Goal: Task Accomplishment & Management: Use online tool/utility

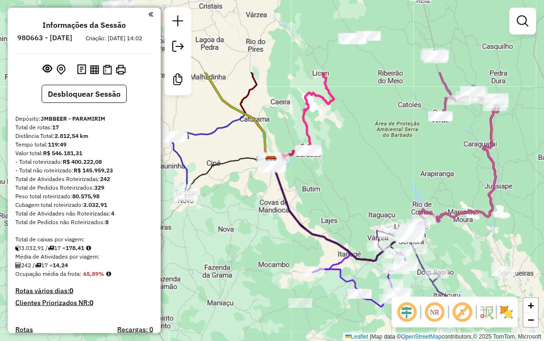
click at [256, 237] on div "Janela de atendimento Grade de atendimento Capacidade Transportadoras Veículos …" at bounding box center [272, 170] width 544 height 341
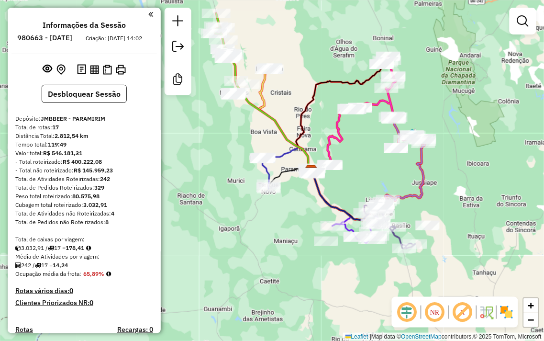
drag, startPoint x: 291, startPoint y: 199, endPoint x: 303, endPoint y: 198, distance: 12.0
click at [303, 198] on div "Janela de atendimento Grade de atendimento Capacidade Transportadoras Veículos …" at bounding box center [272, 170] width 544 height 341
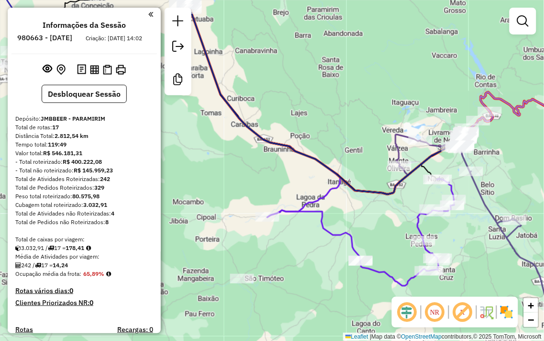
click at [327, 110] on div "Janela de atendimento Grade de atendimento Capacidade Transportadoras Veículos …" at bounding box center [272, 170] width 544 height 341
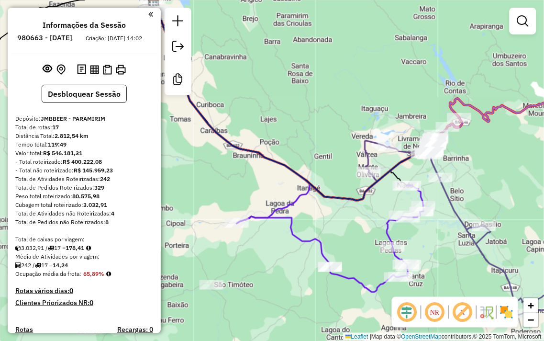
drag, startPoint x: 316, startPoint y: 101, endPoint x: 284, endPoint y: 106, distance: 32.0
click at [284, 106] on div "Janela de atendimento Grade de atendimento Capacidade Transportadoras Veículos …" at bounding box center [272, 170] width 544 height 341
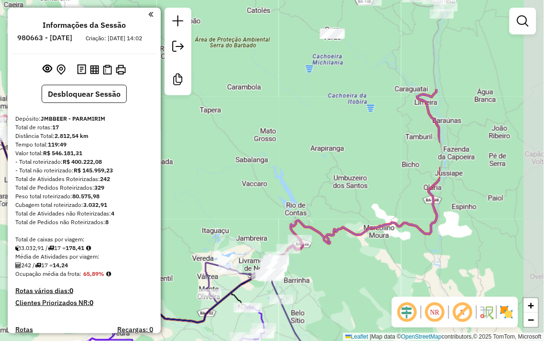
drag, startPoint x: 407, startPoint y: 70, endPoint x: 383, endPoint y: 83, distance: 27.6
click at [247, 196] on div "Janela de atendimento Grade de atendimento Capacidade Transportadoras Veículos …" at bounding box center [272, 170] width 544 height 341
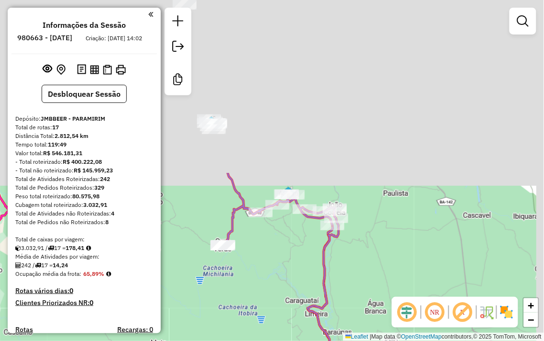
drag, startPoint x: 396, startPoint y: 66, endPoint x: 295, endPoint y: 264, distance: 221.8
click at [295, 264] on div "Janela de atendimento Grade de atendimento Capacidade Transportadoras Veículos …" at bounding box center [272, 170] width 544 height 341
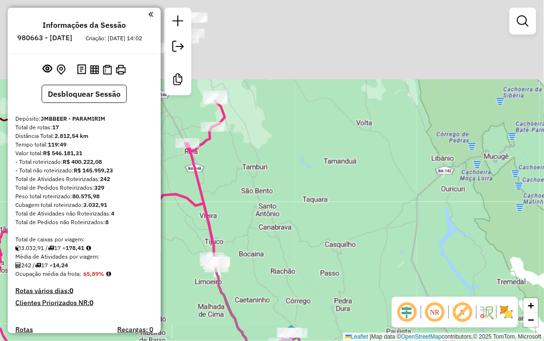
drag, startPoint x: 279, startPoint y: 145, endPoint x: 262, endPoint y: 346, distance: 201.6
click at [262, 340] on html "Aguarde... Pop-up bloqueado! Seu navegador bloqueou automáticamente a abertura …" at bounding box center [272, 170] width 544 height 341
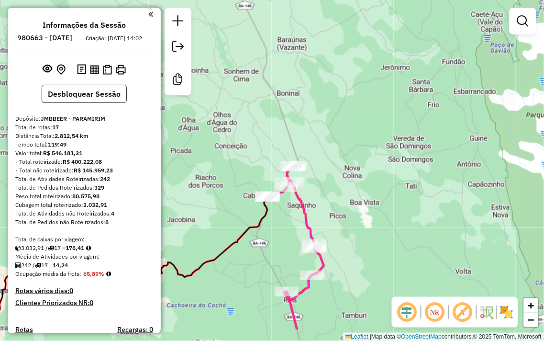
drag, startPoint x: 280, startPoint y: 254, endPoint x: 288, endPoint y: 146, distance: 108.4
click at [288, 147] on div "Janela de atendimento Grade de atendimento Capacidade Transportadoras Veículos …" at bounding box center [272, 170] width 544 height 341
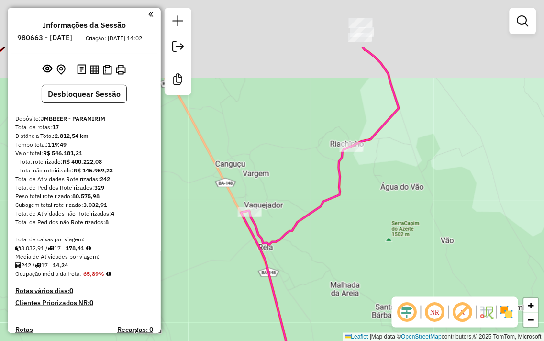
drag, startPoint x: 304, startPoint y: 132, endPoint x: 292, endPoint y: 166, distance: 35.4
click at [292, 166] on div "Janela de atendimento Grade de atendimento Capacidade Transportadoras Veículos …" at bounding box center [272, 170] width 544 height 341
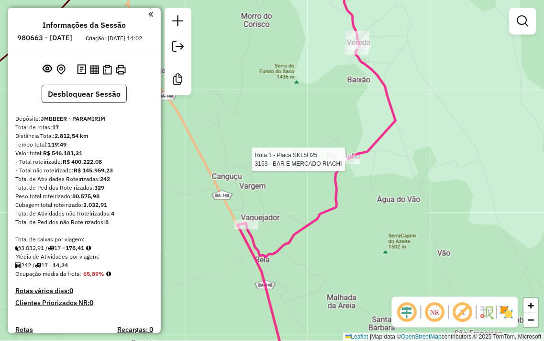
select select "**********"
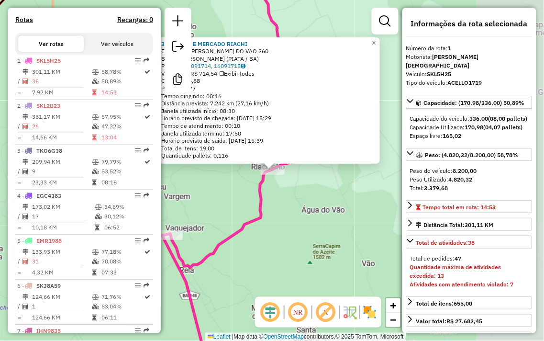
scroll to position [365, 0]
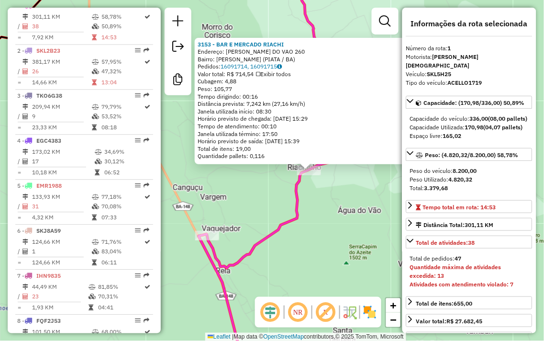
drag, startPoint x: 315, startPoint y: 221, endPoint x: 351, endPoint y: 221, distance: 36.3
click at [351, 221] on div "3153 - BAR E MERCADO RIACHI Endereço: POV RIACHINHO DO VAO 260 Bairro: Palmeiri…" at bounding box center [272, 170] width 544 height 341
click at [347, 221] on div "3153 - BAR E MERCADO RIACHI Endereço: POV RIACHINHO DO VAO 260 Bairro: Palmeiri…" at bounding box center [272, 170] width 544 height 341
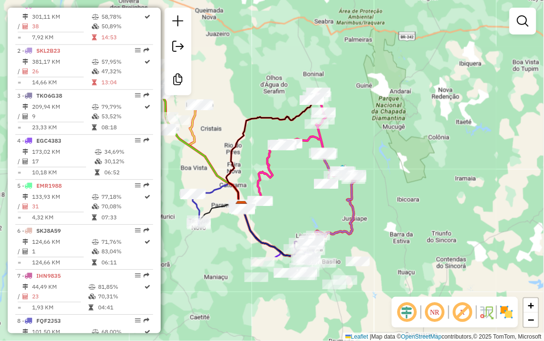
drag, startPoint x: 337, startPoint y: 253, endPoint x: 352, endPoint y: 197, distance: 58.0
click at [352, 196] on div "Janela de atendimento Grade de atendimento Capacidade Transportadoras Veículos …" at bounding box center [272, 170] width 544 height 341
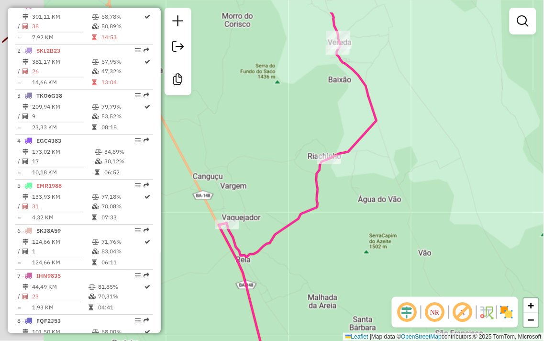
drag, startPoint x: 322, startPoint y: 156, endPoint x: 372, endPoint y: 199, distance: 65.4
click at [383, 204] on div "Janela de atendimento Grade de atendimento Capacidade Transportadoras Veículos …" at bounding box center [272, 170] width 544 height 341
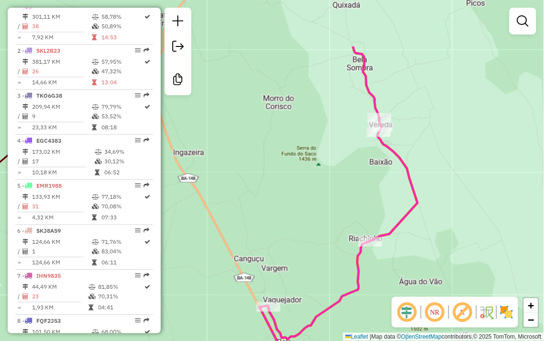
drag, startPoint x: 289, startPoint y: 176, endPoint x: 323, endPoint y: 256, distance: 87.4
click at [323, 256] on div "Janela de atendimento Grade de atendimento Capacidade Transportadoras Veículos …" at bounding box center [272, 170] width 544 height 341
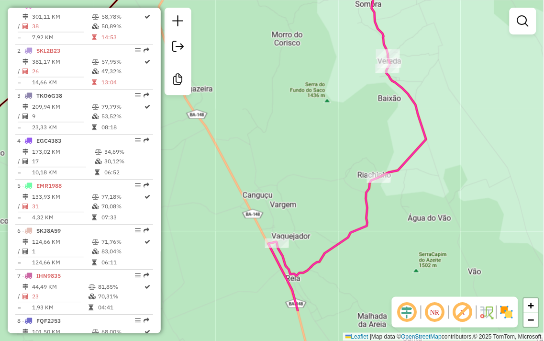
drag, startPoint x: 327, startPoint y: 255, endPoint x: 335, endPoint y: 188, distance: 67.5
click at [335, 190] on div "Janela de atendimento Grade de atendimento Capacidade Transportadoras Veículos …" at bounding box center [272, 170] width 544 height 341
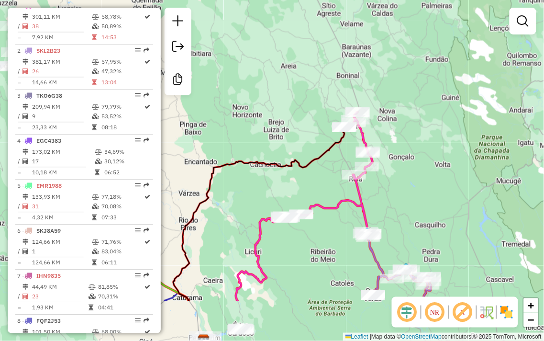
drag, startPoint x: 421, startPoint y: 261, endPoint x: 405, endPoint y: 155, distance: 106.9
click at [405, 155] on div "Janela de atendimento Grade de atendimento Capacidade Transportadoras Veículos …" at bounding box center [272, 170] width 544 height 341
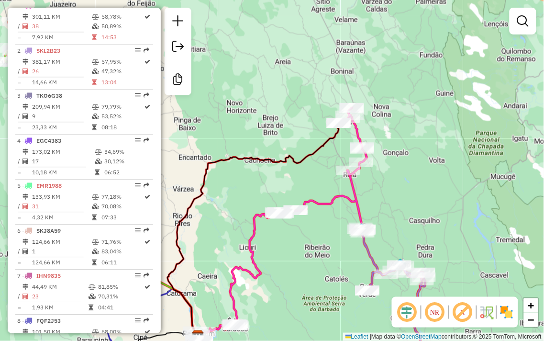
drag, startPoint x: 405, startPoint y: 155, endPoint x: 407, endPoint y: 183, distance: 27.3
click at [407, 183] on div "Janela de atendimento Grade de atendimento Capacidade Transportadoras Veículos …" at bounding box center [272, 170] width 544 height 341
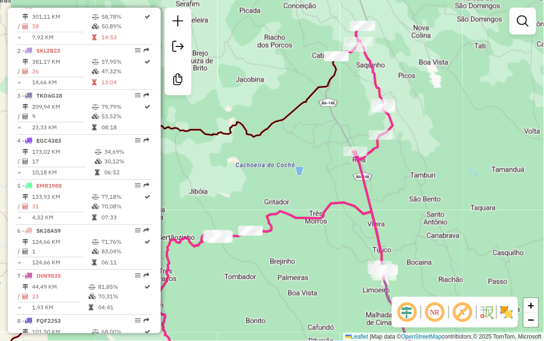
drag, startPoint x: 400, startPoint y: 194, endPoint x: 428, endPoint y: 184, distance: 30.0
click at [428, 184] on div "Janela de atendimento Grade de atendimento Capacidade Transportadoras Veículos …" at bounding box center [272, 170] width 544 height 341
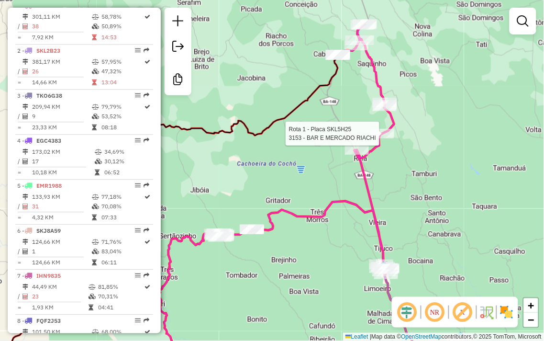
select select "**********"
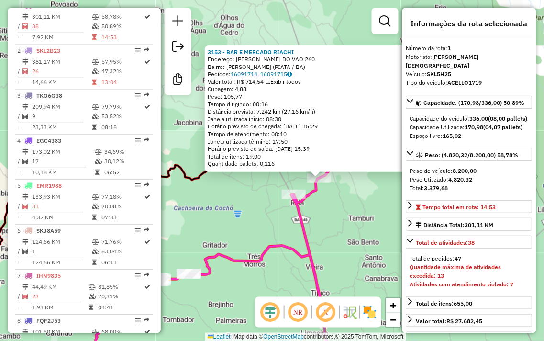
drag, startPoint x: 396, startPoint y: 200, endPoint x: 442, endPoint y: 199, distance: 46.4
click at [442, 199] on hb-router-mapa "Informações da Sessão 980663 - 18/08/2025 Criação: 16/08/2025 14:02 Desbloquear…" at bounding box center [272, 170] width 544 height 341
click at [343, 212] on div "3153 - BAR E MERCADO RIACHI Endereço: POV RIACHINHO DO VAO 260 Bairro: Palmeiri…" at bounding box center [272, 170] width 544 height 341
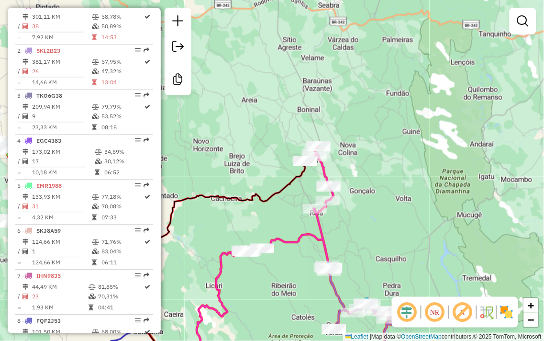
click at [347, 233] on div "Janela de atendimento Grade de atendimento Capacidade Transportadoras Veículos …" at bounding box center [272, 170] width 544 height 341
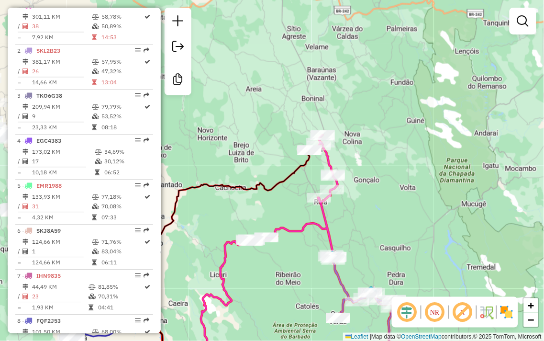
drag, startPoint x: 374, startPoint y: 219, endPoint x: 376, endPoint y: 214, distance: 5.2
click at [376, 214] on div "Janela de atendimento Grade de atendimento Capacidade Transportadoras Veículos …" at bounding box center [272, 170] width 544 height 341
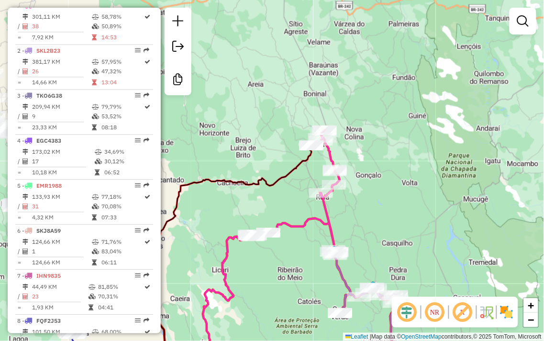
click at [364, 218] on div "Janela de atendimento Grade de atendimento Capacidade Transportadoras Veículos …" at bounding box center [272, 170] width 544 height 341
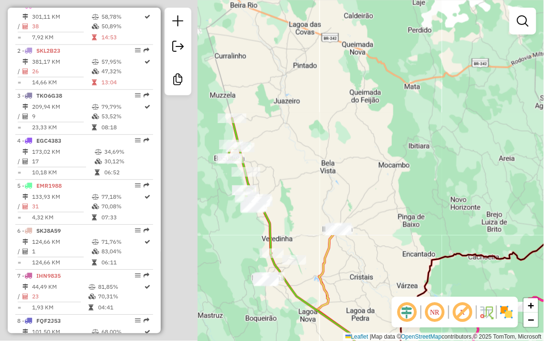
drag, startPoint x: 282, startPoint y: 99, endPoint x: 542, endPoint y: 165, distance: 268.4
click at [541, 165] on div "Janela de atendimento Grade de atendimento Capacidade Transportadoras Veículos …" at bounding box center [272, 170] width 544 height 341
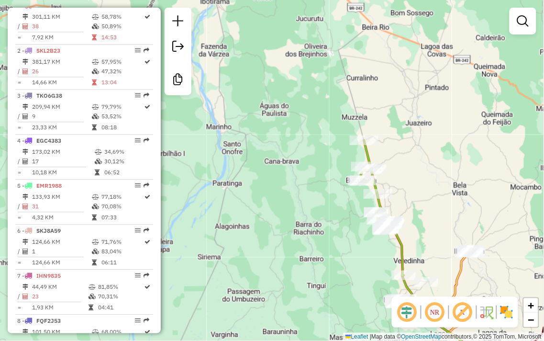
drag, startPoint x: 433, startPoint y: 247, endPoint x: 392, endPoint y: 177, distance: 81.2
click at [394, 176] on div "Janela de atendimento Grade de atendimento Capacidade Transportadoras Veículos …" at bounding box center [272, 170] width 544 height 341
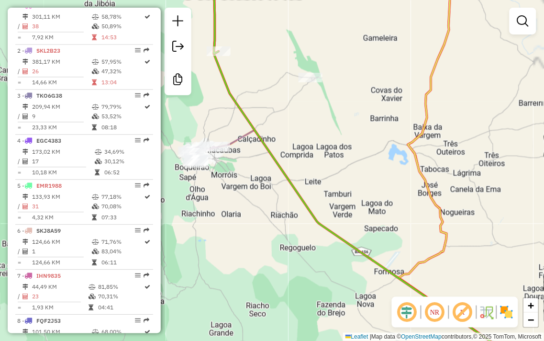
drag, startPoint x: 296, startPoint y: 96, endPoint x: 308, endPoint y: 228, distance: 133.0
click at [306, 228] on div "Janela de atendimento Grade de atendimento Capacidade Transportadoras Veículos …" at bounding box center [272, 170] width 544 height 341
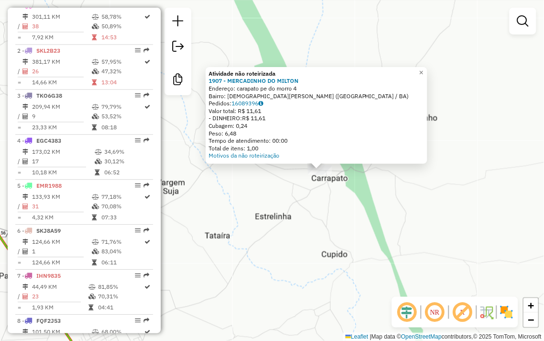
drag, startPoint x: 253, startPoint y: 233, endPoint x: 301, endPoint y: 232, distance: 47.8
click at [301, 232] on div "Atividade não roteirizada 1907 - MERCADINHO DO MILTON Endereço: carapato pe do …" at bounding box center [272, 170] width 544 height 341
click at [324, 227] on div "Atividade não roteirizada 1907 - MERCADINHO DO MILTON Endereço: carapato pe do …" at bounding box center [272, 170] width 544 height 341
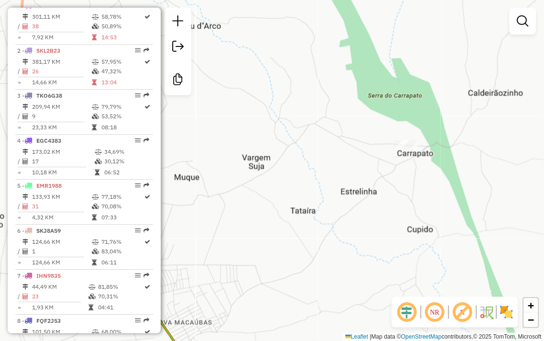
drag, startPoint x: 333, startPoint y: 237, endPoint x: 369, endPoint y: 226, distance: 37.7
click at [369, 226] on div "Janela de atendimento Grade de atendimento Capacidade Transportadoras Veículos …" at bounding box center [272, 170] width 544 height 341
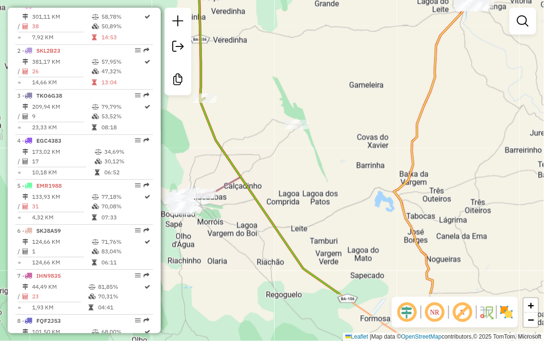
drag, startPoint x: 395, startPoint y: 235, endPoint x: 346, endPoint y: 172, distance: 79.4
click at [314, 154] on div "Janela de atendimento Grade de atendimento Capacidade Transportadoras Veículos …" at bounding box center [272, 170] width 544 height 341
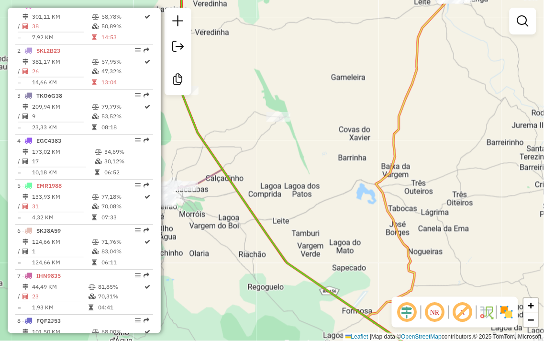
drag, startPoint x: 357, startPoint y: 174, endPoint x: 288, endPoint y: 145, distance: 74.4
click at [288, 145] on div "Janela de atendimento Grade de atendimento Capacidade Transportadoras Veículos …" at bounding box center [272, 170] width 544 height 341
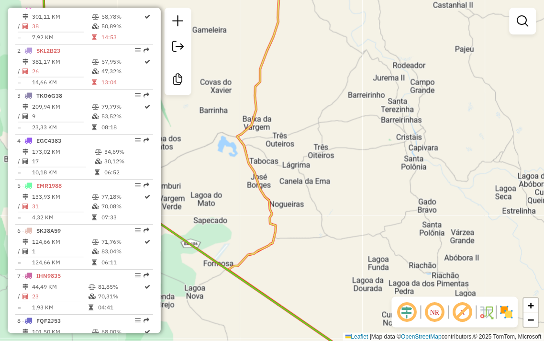
drag, startPoint x: 296, startPoint y: 194, endPoint x: 199, endPoint y: 177, distance: 97.6
click at [199, 177] on div "Janela de atendimento Grade de atendimento Capacidade Transportadoras Veículos …" at bounding box center [272, 170] width 544 height 341
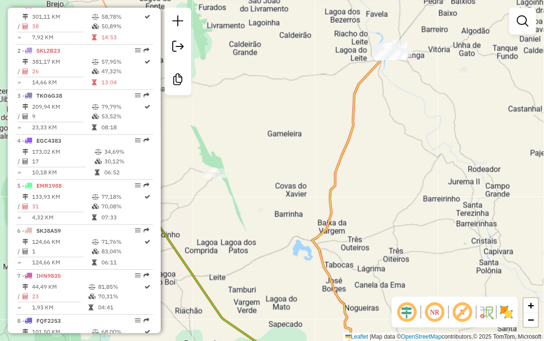
drag, startPoint x: 350, startPoint y: 117, endPoint x: 454, endPoint y: 212, distance: 141.2
click at [454, 212] on div "Janela de atendimento Grade de atendimento Capacidade Transportadoras Veículos …" at bounding box center [272, 170] width 544 height 341
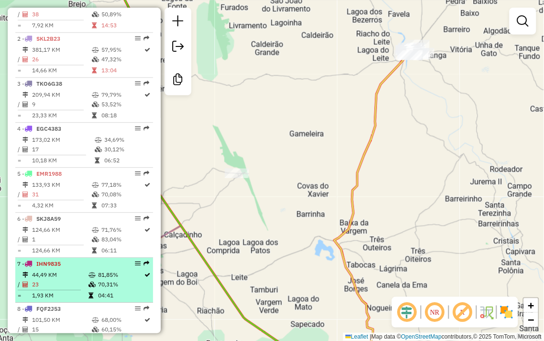
scroll to position [312, 0]
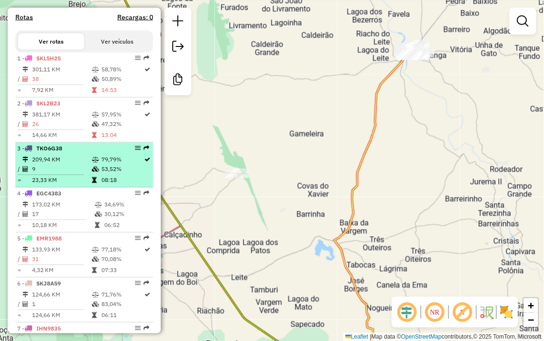
click at [97, 187] on li "3 - TKO6G38 209,94 KM 79,79% / 9 53,52% = 23,33 KM 08:18" at bounding box center [84, 165] width 138 height 45
select select "**********"
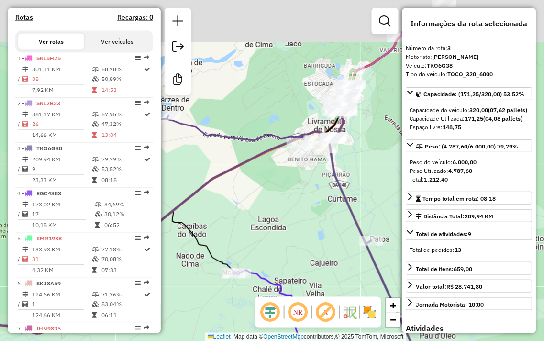
drag, startPoint x: 343, startPoint y: 88, endPoint x: 340, endPoint y: 126, distance: 37.9
click at [357, 152] on div "Janela de atendimento Grade de atendimento Capacidade Transportadoras Veículos …" at bounding box center [272, 170] width 544 height 341
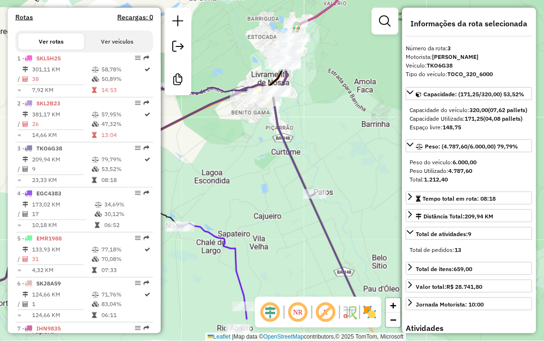
drag, startPoint x: 380, startPoint y: 193, endPoint x: 273, endPoint y: 76, distance: 158.8
click at [277, 83] on div "Janela de atendimento Grade de atendimento Capacidade Transportadoras Veículos …" at bounding box center [272, 170] width 544 height 341
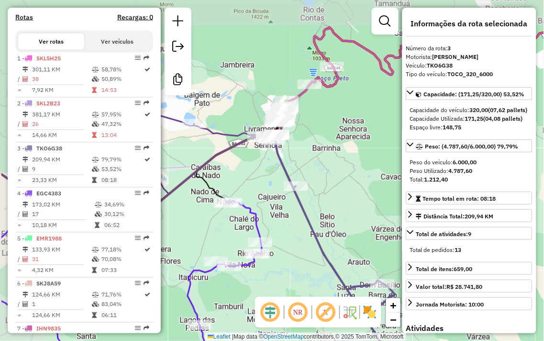
drag, startPoint x: 301, startPoint y: 194, endPoint x: 358, endPoint y: 247, distance: 77.5
click at [358, 247] on div "Janela de atendimento Grade de atendimento Capacidade Transportadoras Veículos …" at bounding box center [272, 170] width 544 height 341
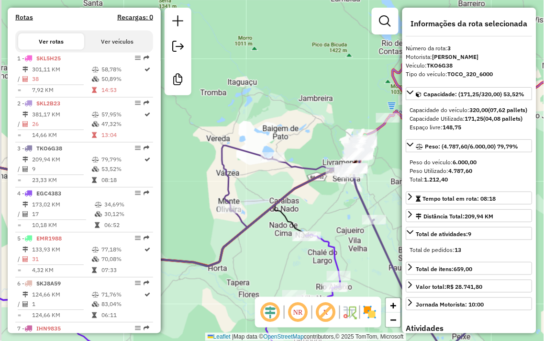
drag, startPoint x: 278, startPoint y: 144, endPoint x: 330, endPoint y: 96, distance: 71.1
click at [330, 96] on div "Janela de atendimento Grade de atendimento Capacidade Transportadoras Veículos …" at bounding box center [272, 170] width 544 height 341
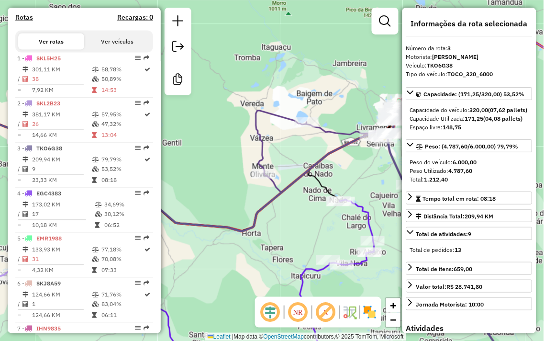
drag, startPoint x: 355, startPoint y: 175, endPoint x: 230, endPoint y: 139, distance: 130.7
click at [241, 140] on div "Janela de atendimento Grade de atendimento Capacidade Transportadoras Veículos …" at bounding box center [272, 170] width 544 height 341
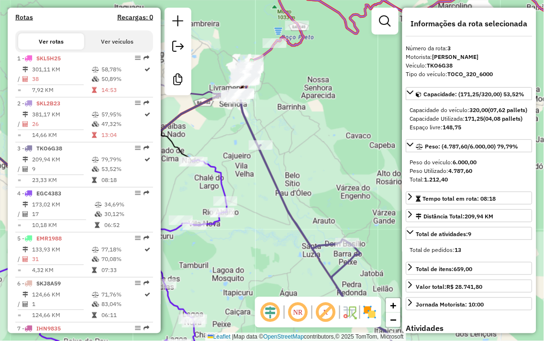
drag, startPoint x: 304, startPoint y: 173, endPoint x: 269, endPoint y: 106, distance: 75.1
click at [274, 121] on div "Rota 3 - Placa TKO6G38 602 - BAR AVO E NETO Janela de atendimento Grade de aten…" at bounding box center [272, 170] width 544 height 341
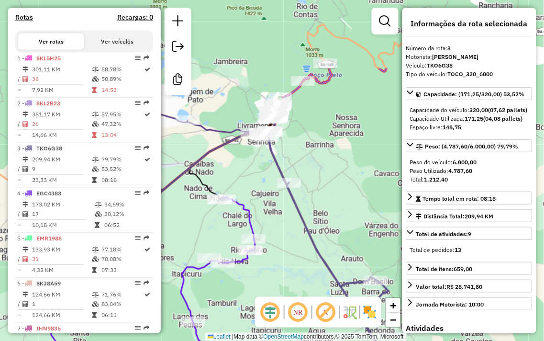
drag, startPoint x: 279, startPoint y: 98, endPoint x: 344, endPoint y: 198, distance: 119.9
click at [343, 201] on div "Janela de atendimento Grade de atendimento Capacidade Transportadoras Veículos …" at bounding box center [272, 170] width 544 height 341
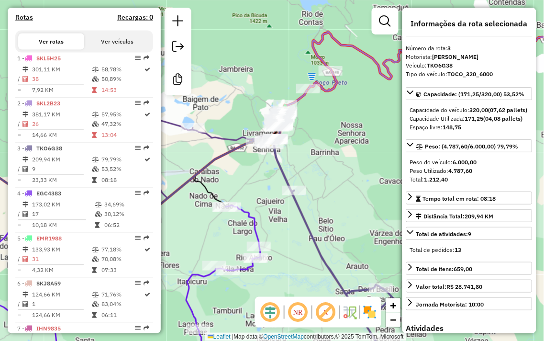
drag, startPoint x: 336, startPoint y: 166, endPoint x: 346, endPoint y: 175, distance: 13.5
click at [346, 175] on div "Janela de atendimento Grade de atendimento Capacidade Transportadoras Veículos …" at bounding box center [272, 170] width 544 height 341
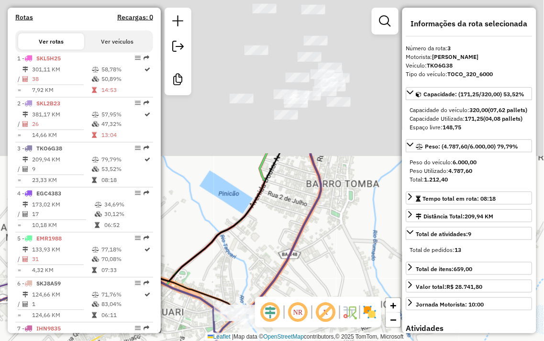
drag, startPoint x: 315, startPoint y: 37, endPoint x: 300, endPoint y: 197, distance: 160.9
click at [329, 226] on div "Janela de atendimento Grade de atendimento Capacidade Transportadoras Veículos …" at bounding box center [272, 170] width 544 height 341
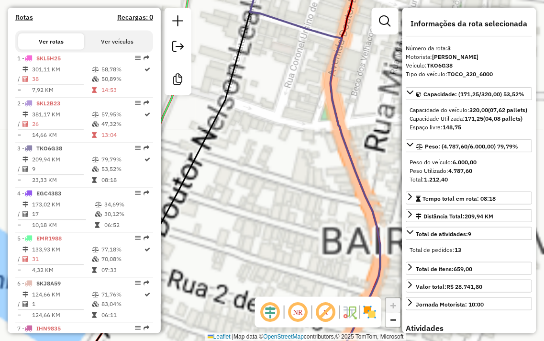
drag, startPoint x: 299, startPoint y: 115, endPoint x: 297, endPoint y: 262, distance: 147.3
click at [316, 301] on hb-router-mapa "Informações da Sessão 980663 - 18/08/2025 Criação: 16/08/2025 14:02 Desbloquear…" at bounding box center [272, 170] width 544 height 341
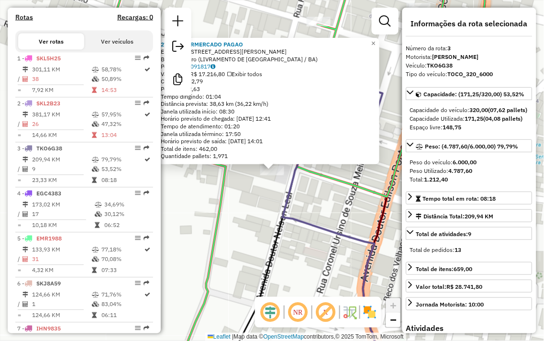
scroll to position [455, 0]
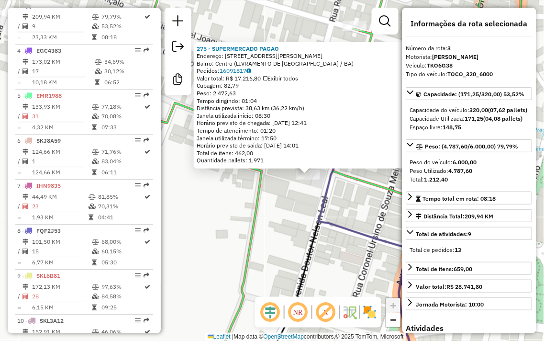
drag, startPoint x: 251, startPoint y: 223, endPoint x: 279, endPoint y: 226, distance: 27.9
click at [279, 226] on div "275 - SUPERMERCADO PAGAO Endereço: DR NELSON LEAL 87 Bairro: Centro (LIVRAMENTO…" at bounding box center [272, 170] width 544 height 341
click at [296, 200] on div "275 - SUPERMERCADO PAGAO Endereço: DR NELSON LEAL 87 Bairro: Centro (LIVRAMENTO…" at bounding box center [272, 170] width 544 height 341
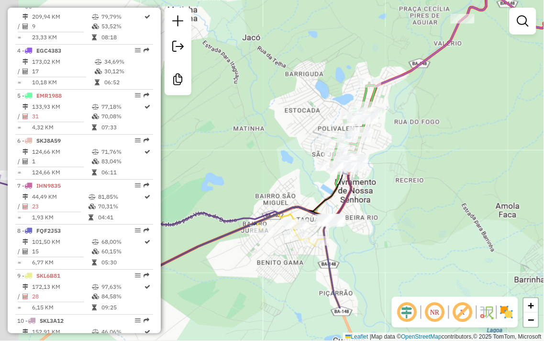
drag, startPoint x: 390, startPoint y: 255, endPoint x: 441, endPoint y: 164, distance: 105.1
click at [441, 168] on div "Janela de atendimento Grade de atendimento Capacidade Transportadoras Veículos …" at bounding box center [272, 170] width 544 height 341
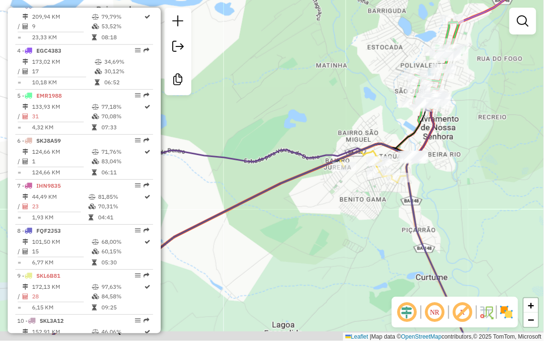
drag, startPoint x: 395, startPoint y: 203, endPoint x: 477, endPoint y: 162, distance: 92.2
click at [477, 162] on div "Janela de atendimento Grade de atendimento Capacidade Transportadoras Veículos …" at bounding box center [272, 170] width 544 height 341
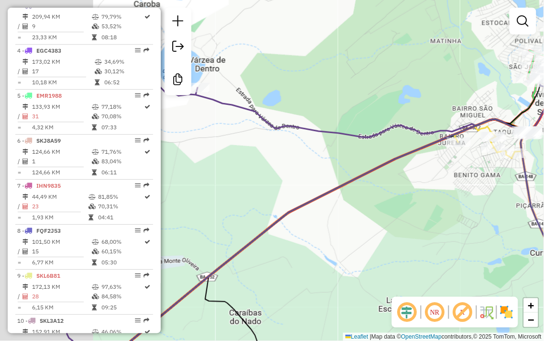
drag, startPoint x: 385, startPoint y: 239, endPoint x: 505, endPoint y: 213, distance: 122.3
click at [504, 214] on div "Janela de atendimento Grade de atendimento Capacidade Transportadoras Veículos …" at bounding box center [272, 170] width 544 height 341
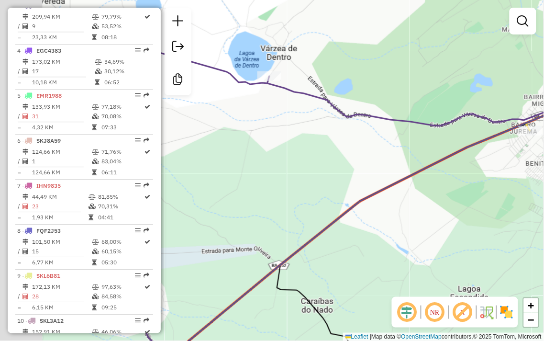
drag, startPoint x: 423, startPoint y: 211, endPoint x: 543, endPoint y: 198, distance: 121.3
click at [543, 198] on div "Janela de atendimento Grade de atendimento Capacidade Transportadoras Veículos …" at bounding box center [272, 170] width 544 height 341
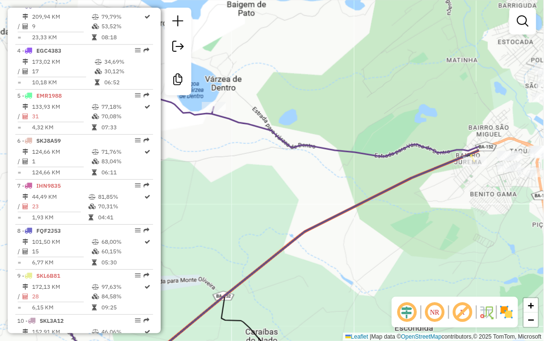
drag, startPoint x: 503, startPoint y: 201, endPoint x: 371, endPoint y: 234, distance: 136.5
click at [370, 237] on div "Janela de atendimento Grade de atendimento Capacidade Transportadoras Veículos …" at bounding box center [272, 170] width 544 height 341
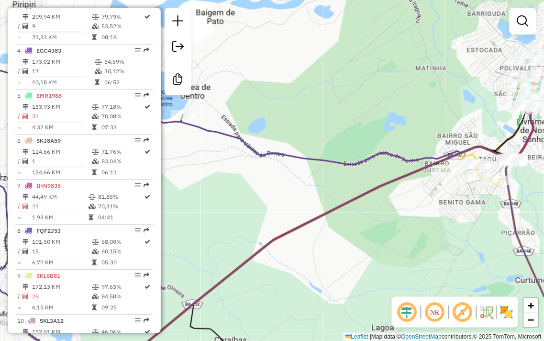
drag, startPoint x: 443, startPoint y: 180, endPoint x: 349, endPoint y: 229, distance: 105.7
click at [349, 231] on div "Janela de atendimento Grade de atendimento Capacidade Transportadoras Veículos …" at bounding box center [272, 170] width 544 height 341
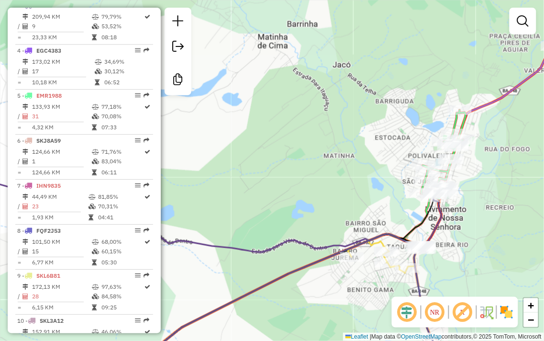
drag, startPoint x: 461, startPoint y: 173, endPoint x: 455, endPoint y: 228, distance: 54.9
click at [455, 227] on div "Janela de atendimento Grade de atendimento Capacidade Transportadoras Veículos …" at bounding box center [272, 170] width 544 height 341
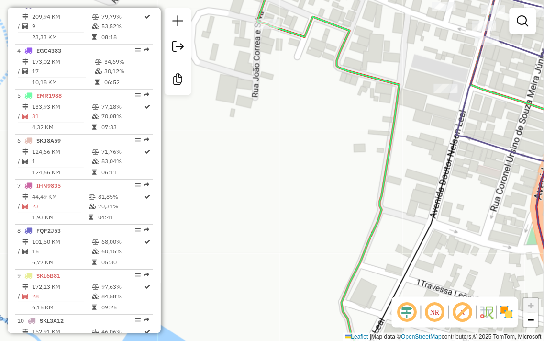
drag, startPoint x: 460, startPoint y: 198, endPoint x: 383, endPoint y: 293, distance: 121.7
click at [384, 293] on div "Janela de atendimento Grade de atendimento Capacidade Transportadoras Veículos …" at bounding box center [272, 170] width 544 height 341
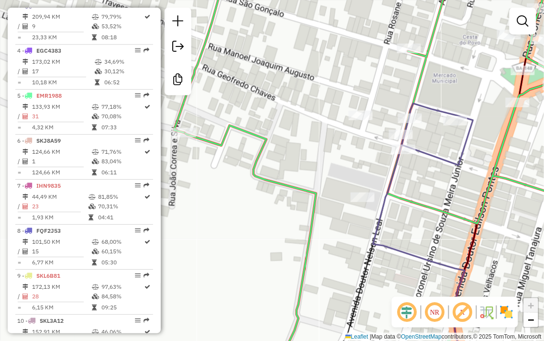
drag, startPoint x: 429, startPoint y: 161, endPoint x: 405, endPoint y: 215, distance: 59.3
click at [405, 215] on div "Janela de atendimento Grade de atendimento Capacidade Transportadoras Veículos …" at bounding box center [272, 170] width 544 height 341
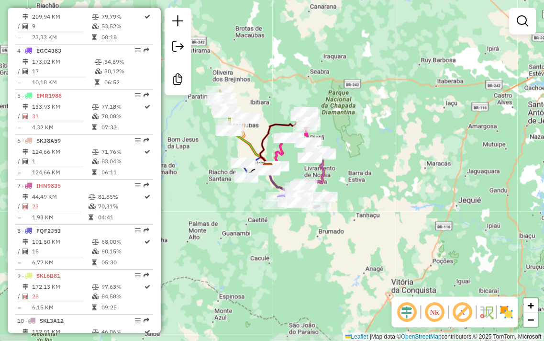
drag, startPoint x: 263, startPoint y: 155, endPoint x: 276, endPoint y: 257, distance: 103.2
click at [275, 268] on div "Rota 4 - Placa EGC4383 3760 - BAR DO BAHIA Janela de atendimento Grade de atend…" at bounding box center [272, 170] width 544 height 341
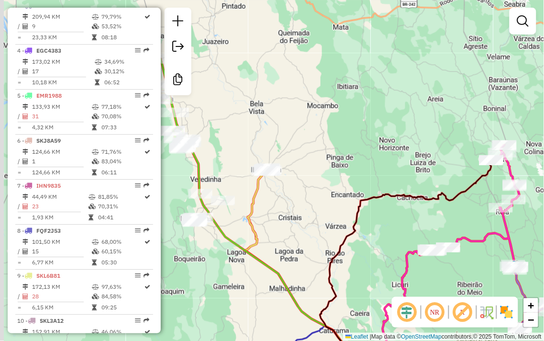
drag, startPoint x: 264, startPoint y: 220, endPoint x: 306, endPoint y: 230, distance: 43.3
click at [305, 230] on div "Rota 4 - Placa EGC4383 3760 - BAR DO BAHIA Janela de atendimento Grade de atend…" at bounding box center [272, 170] width 544 height 341
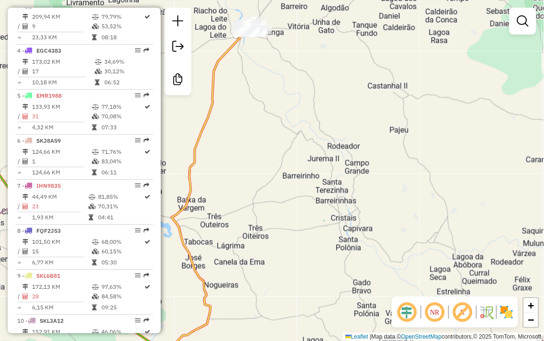
drag, startPoint x: 276, startPoint y: 218, endPoint x: 342, endPoint y: 201, distance: 67.6
click at [339, 202] on div "Rota 4 - Placa EGC4383 3760 - BAR DO BAHIA Janela de atendimento Grade de atend…" at bounding box center [272, 170] width 544 height 341
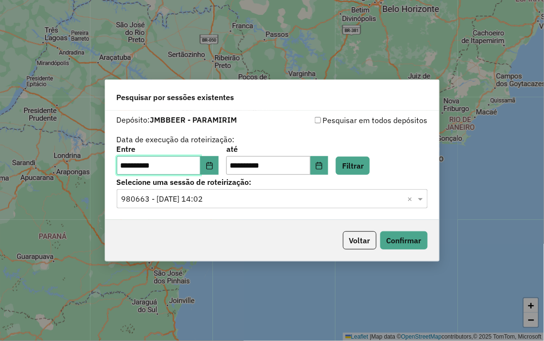
click at [128, 161] on input "**********" at bounding box center [159, 165] width 84 height 19
type input "**********"
click at [246, 165] on input "**********" at bounding box center [268, 165] width 84 height 19
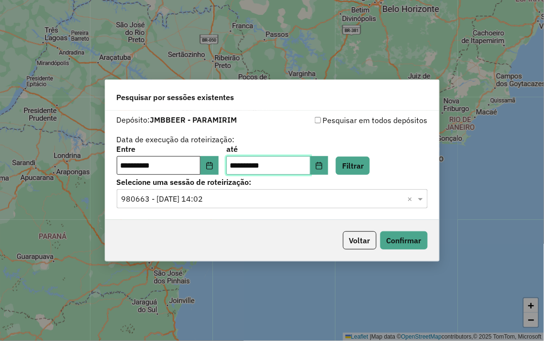
type input "**********"
click at [132, 168] on input "**********" at bounding box center [159, 165] width 84 height 19
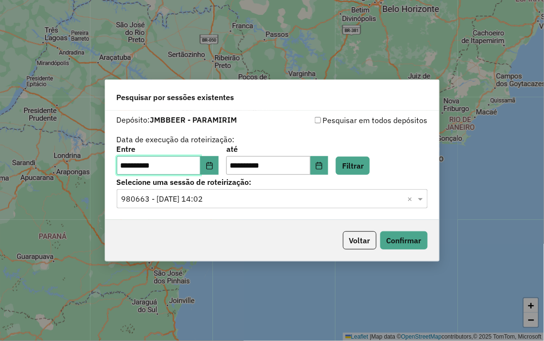
drag, startPoint x: 128, startPoint y: 165, endPoint x: 132, endPoint y: 176, distance: 11.2
click at [128, 165] on input "**********" at bounding box center [159, 165] width 84 height 19
click at [350, 159] on button "Filtrar" at bounding box center [353, 165] width 34 height 18
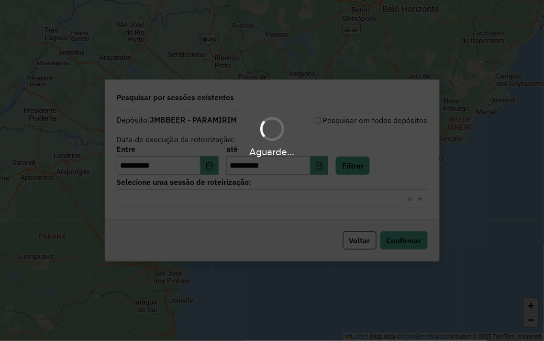
click at [222, 194] on div "Aguarde..." at bounding box center [272, 170] width 544 height 341
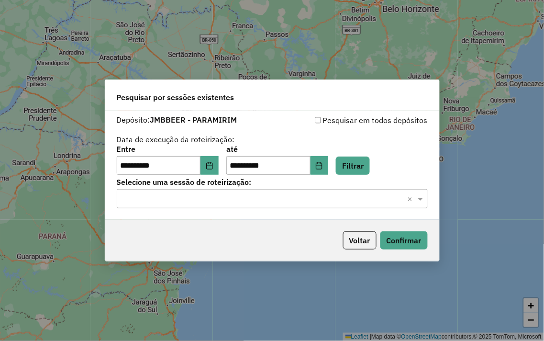
click at [222, 194] on input "text" at bounding box center [262, 198] width 282 height 11
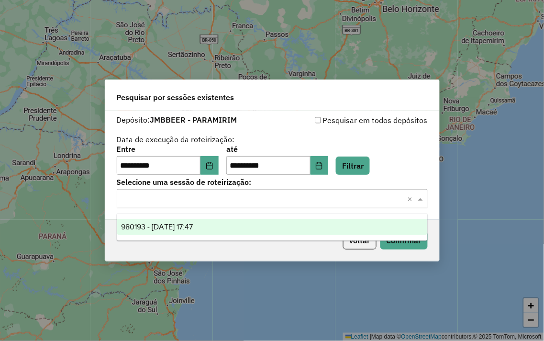
click at [233, 220] on div "980193 - 16/08/2025 17:47" at bounding box center [272, 227] width 310 height 16
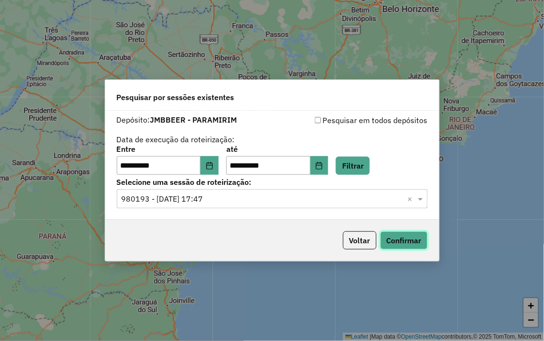
click at [413, 238] on button "Confirmar" at bounding box center [403, 240] width 47 height 18
click at [127, 164] on input "**********" at bounding box center [159, 165] width 84 height 19
click at [129, 164] on input "**********" at bounding box center [159, 165] width 84 height 19
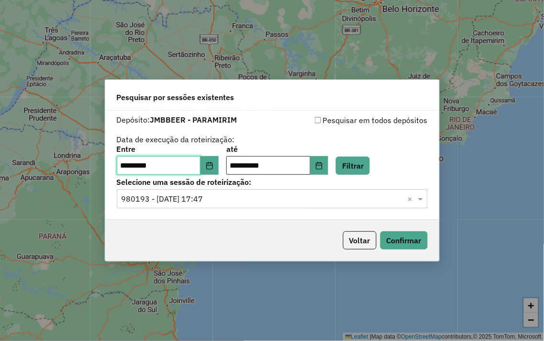
type input "*********"
drag, startPoint x: 247, startPoint y: 165, endPoint x: 247, endPoint y: 174, distance: 9.1
click at [247, 165] on input "**********" at bounding box center [268, 165] width 84 height 19
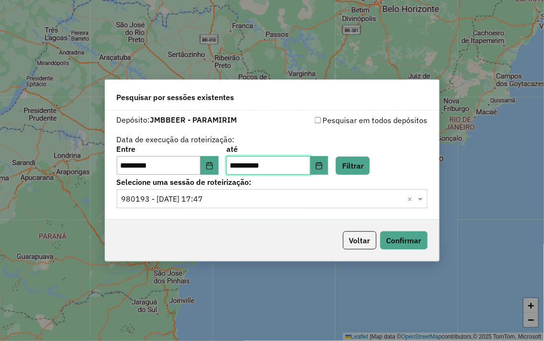
drag, startPoint x: 240, startPoint y: 161, endPoint x: 246, endPoint y: 168, distance: 9.5
click at [245, 166] on input "**********" at bounding box center [268, 165] width 84 height 19
type input "**********"
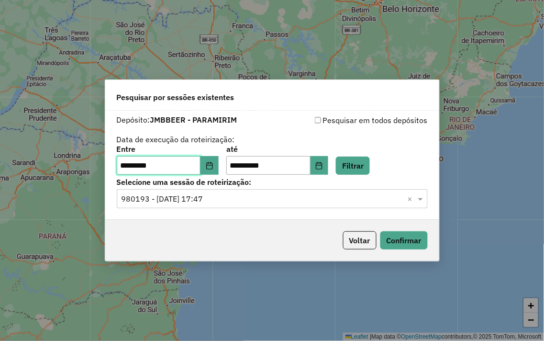
click at [129, 165] on input "*********" at bounding box center [159, 165] width 84 height 19
type input "**********"
click at [370, 158] on button "Filtrar" at bounding box center [353, 165] width 34 height 18
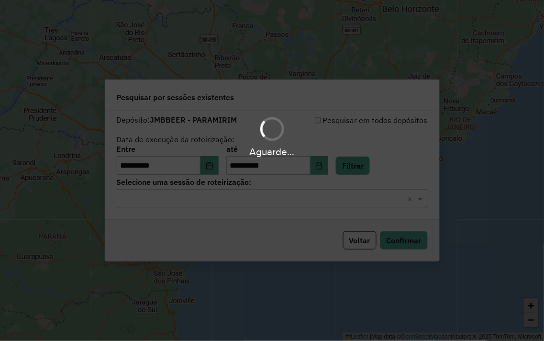
click at [178, 196] on div "Aguarde..." at bounding box center [272, 170] width 544 height 341
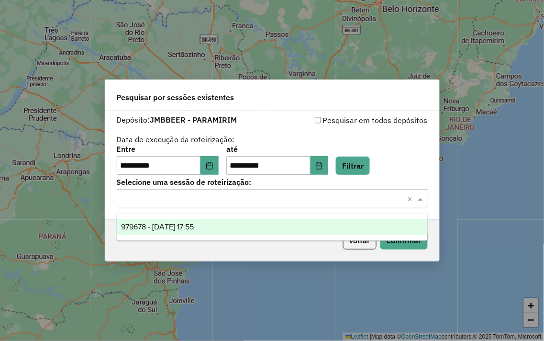
click at [180, 195] on input "text" at bounding box center [262, 198] width 282 height 11
click at [185, 217] on ng-dropdown-panel "979678 - 15/08/2025 17:55" at bounding box center [272, 226] width 311 height 27
click at [257, 223] on div "979678 - 15/08/2025 17:55" at bounding box center [272, 227] width 310 height 16
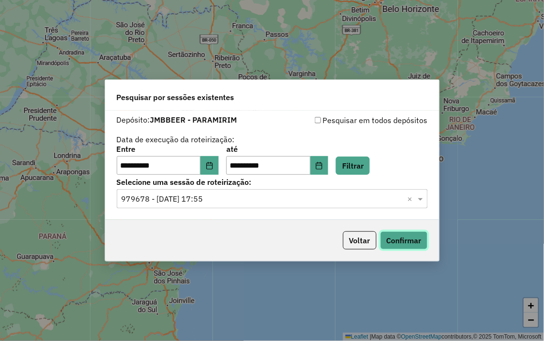
click at [399, 241] on button "Confirmar" at bounding box center [403, 240] width 47 height 18
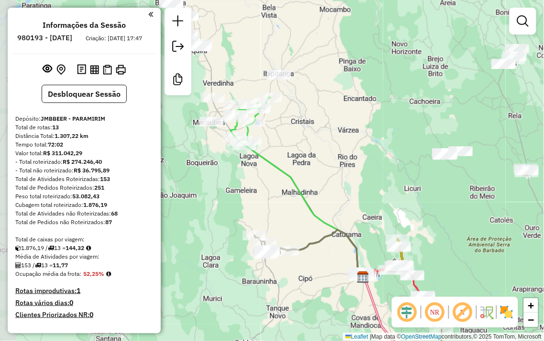
drag, startPoint x: 271, startPoint y: 80, endPoint x: 361, endPoint y: 187, distance: 139.8
click at [361, 187] on div "Janela de atendimento Grade de atendimento Capacidade Transportadoras Veículos …" at bounding box center [272, 170] width 544 height 341
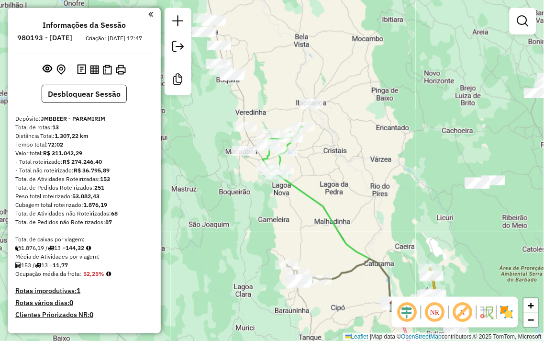
drag, startPoint x: 309, startPoint y: 142, endPoint x: 343, endPoint y: 187, distance: 57.4
click at [367, 198] on div "Janela de atendimento Grade de atendimento Capacidade Transportadoras Veículos …" at bounding box center [272, 170] width 544 height 341
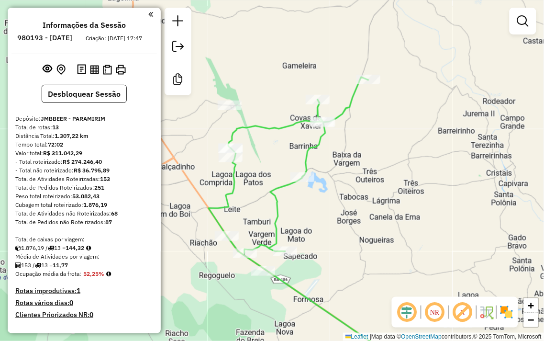
click at [244, 15] on div "Janela de atendimento Grade de atendimento Capacidade Transportadoras Veículos …" at bounding box center [272, 170] width 544 height 341
